Goal: Complete application form

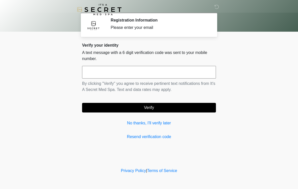
click at [160, 123] on link "No thanks, I'll verify later" at bounding box center [149, 123] width 134 height 6
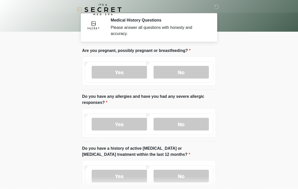
click at [176, 72] on label "No" at bounding box center [181, 72] width 55 height 13
click at [124, 126] on label "Yes" at bounding box center [119, 124] width 55 height 13
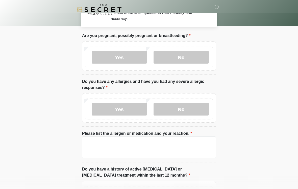
scroll to position [32, 0]
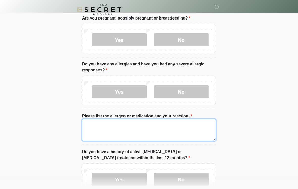
click at [170, 132] on textarea "Please list the allergen or medication and your reaction." at bounding box center [149, 130] width 134 height 22
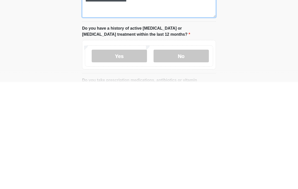
type textarea "**********"
click at [180, 156] on label "No" at bounding box center [181, 162] width 55 height 13
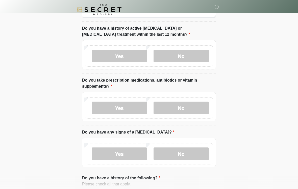
click at [179, 107] on label "No" at bounding box center [181, 107] width 55 height 13
click at [180, 153] on label "No" at bounding box center [181, 153] width 55 height 13
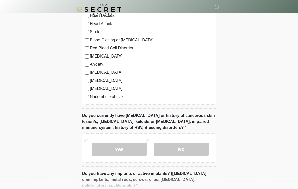
scroll to position [343, 0]
click at [116, 95] on label "None of the above" at bounding box center [151, 97] width 123 height 6
click at [188, 143] on label "No" at bounding box center [181, 149] width 55 height 13
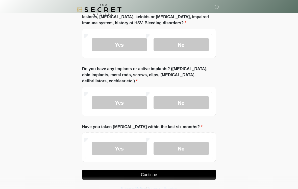
scroll to position [456, 0]
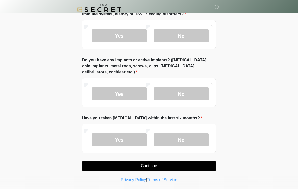
click at [181, 92] on label "No" at bounding box center [181, 93] width 55 height 13
click at [184, 140] on label "No" at bounding box center [181, 139] width 55 height 13
click at [164, 162] on button "Continue" at bounding box center [149, 166] width 134 height 10
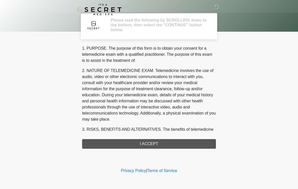
scroll to position [0, 0]
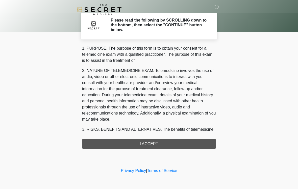
click at [154, 145] on div "1. PURPOSE. The purpose of this form is to obtain your consent for a telemedici…" at bounding box center [149, 96] width 134 height 103
click at [151, 145] on div "1. PURPOSE. The purpose of this form is to obtain your consent for a telemedici…" at bounding box center [149, 96] width 134 height 103
click at [152, 144] on div "1. PURPOSE. The purpose of this form is to obtain your consent for a telemedici…" at bounding box center [149, 96] width 134 height 103
click at [150, 139] on div "1. PURPOSE. The purpose of this form is to obtain your consent for a telemedici…" at bounding box center [149, 96] width 134 height 103
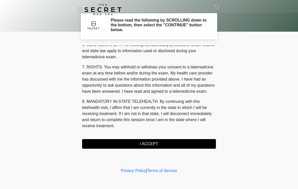
scroll to position [206, 0]
click at [150, 142] on button "I ACCEPT" at bounding box center [149, 144] width 134 height 10
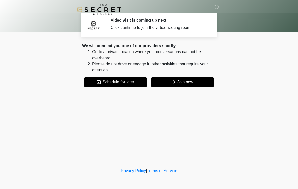
click at [176, 82] on button "Join now" at bounding box center [182, 82] width 63 height 10
